Goal: Task Accomplishment & Management: Complete application form

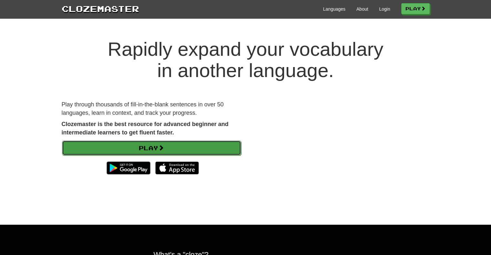
click at [221, 147] on link "Play" at bounding box center [151, 148] width 179 height 15
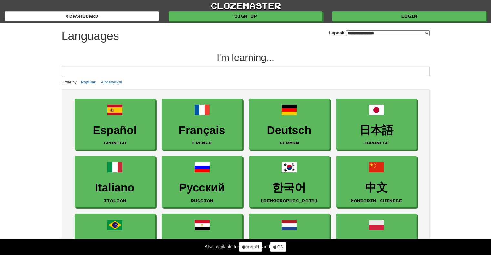
select select "*******"
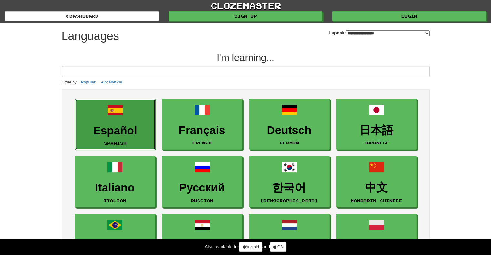
click at [122, 131] on h3 "Español" at bounding box center [115, 131] width 74 height 13
